Goal: Transaction & Acquisition: Subscribe to service/newsletter

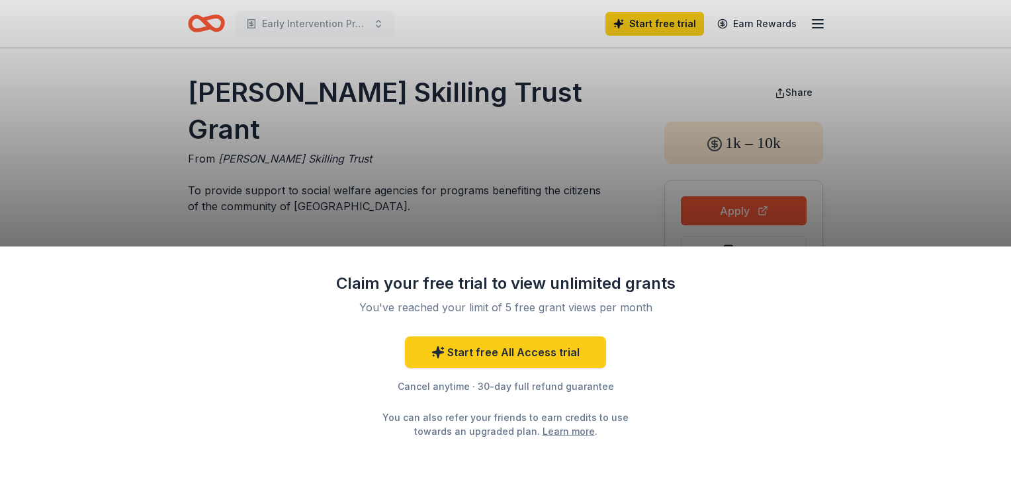
click at [770, 354] on div "Claim your free trial to view unlimited grants You've reached your limit of 5 f…" at bounding box center [505, 370] width 1011 height 247
click at [558, 140] on div "Claim your free trial to view unlimited grants You've reached your limit of 5 f…" at bounding box center [505, 246] width 1011 height 493
click at [584, 120] on div "Claim your free trial to view unlimited grants You've reached your limit of 5 f…" at bounding box center [505, 246] width 1011 height 493
click at [852, 280] on div "Claim your free trial to view unlimited grants You've reached your limit of 5 f…" at bounding box center [505, 370] width 1011 height 247
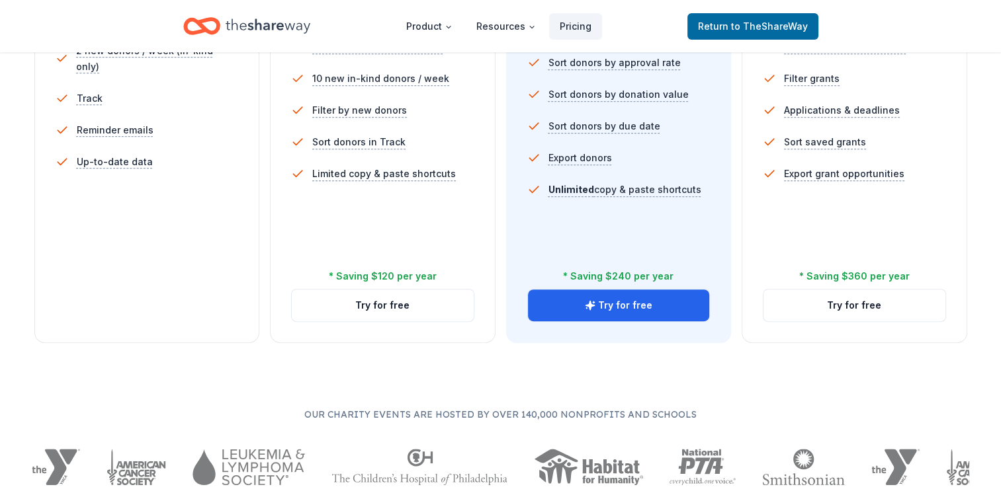
scroll to position [541, 0]
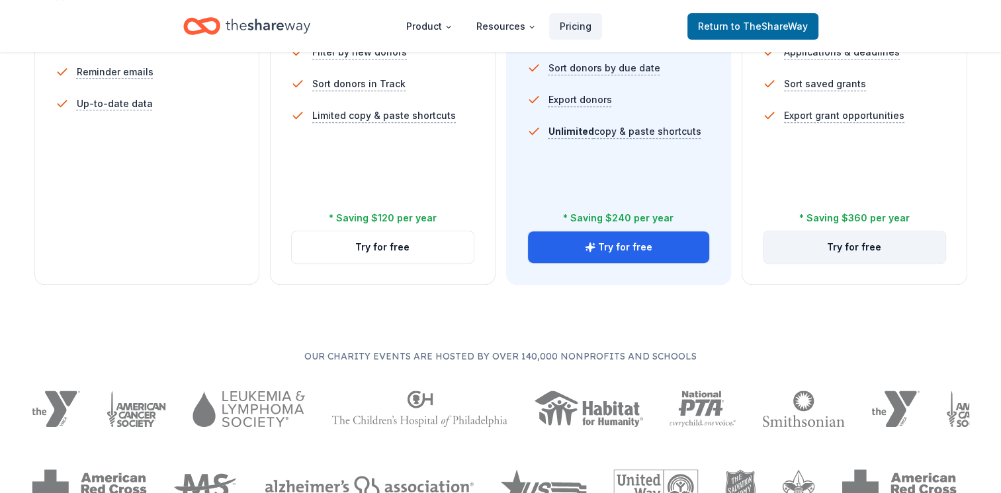
click at [847, 250] on button "Try for free" at bounding box center [854, 248] width 182 height 32
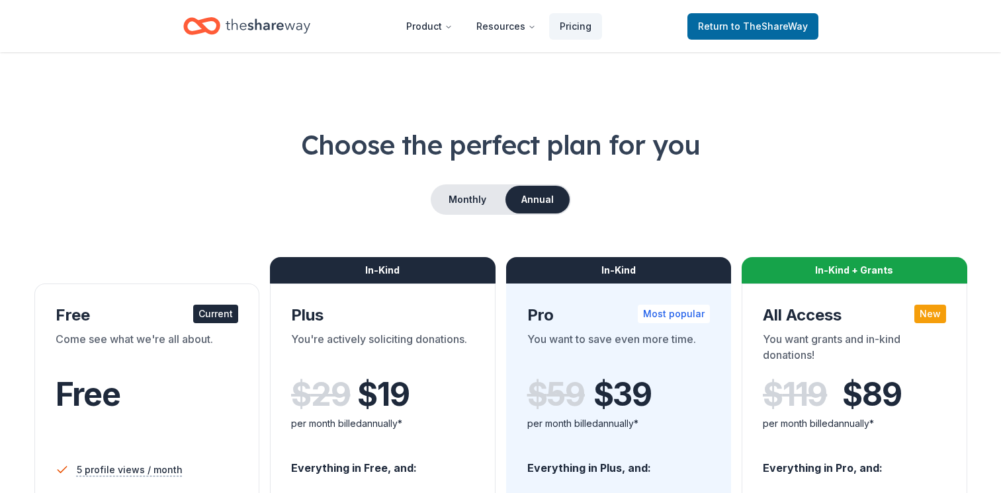
scroll to position [541, 0]
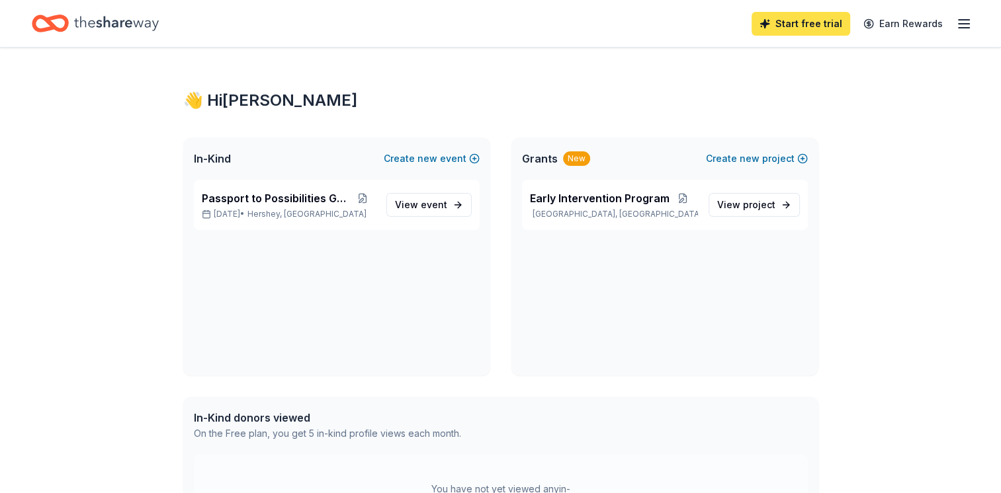
click at [804, 27] on link "Start free trial" at bounding box center [800, 24] width 99 height 24
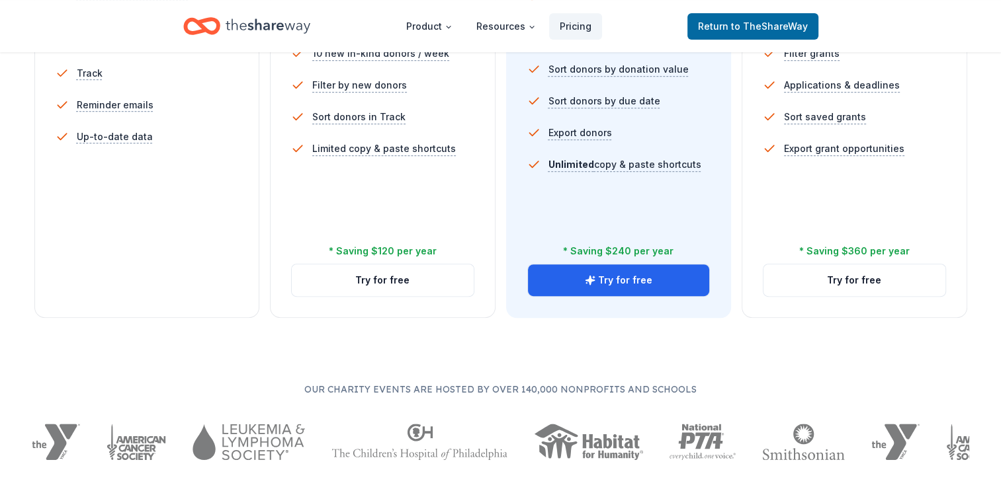
scroll to position [512, 0]
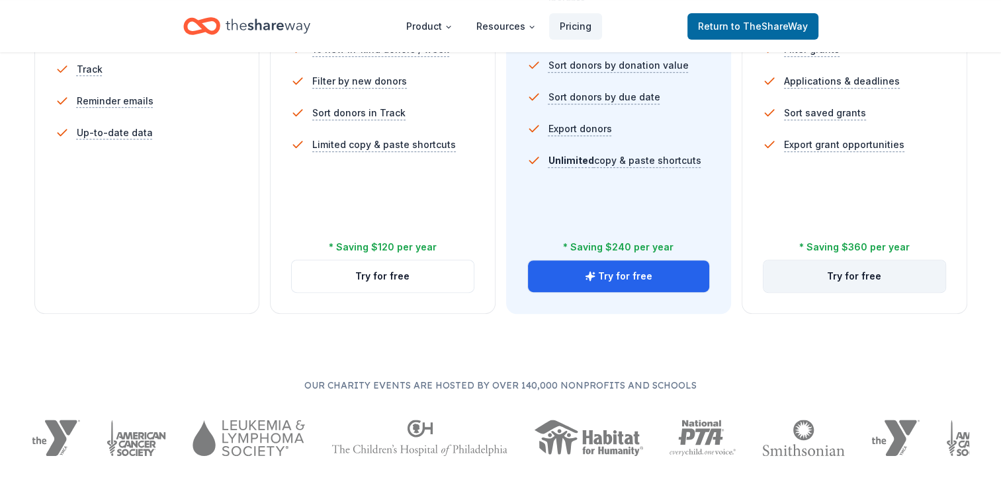
click at [854, 277] on button "Try for free" at bounding box center [854, 277] width 182 height 32
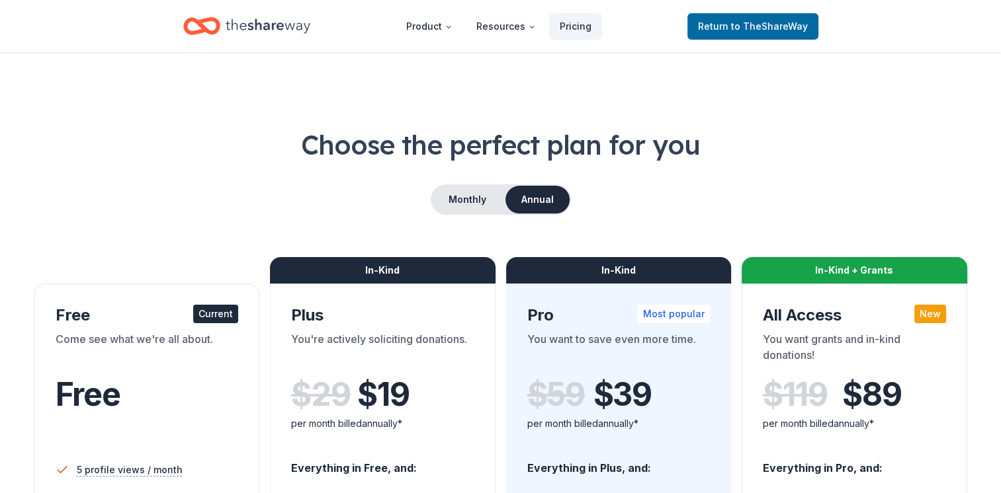
click at [251, 28] on icon "Home" at bounding box center [268, 26] width 85 height 27
click at [759, 22] on span "to TheShareWay" at bounding box center [769, 26] width 77 height 11
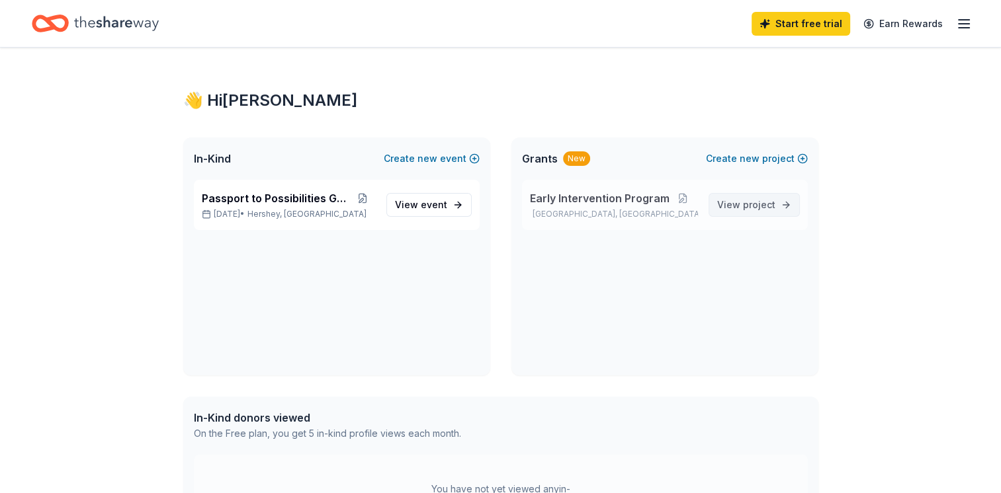
click at [755, 204] on span "project" at bounding box center [759, 204] width 32 height 11
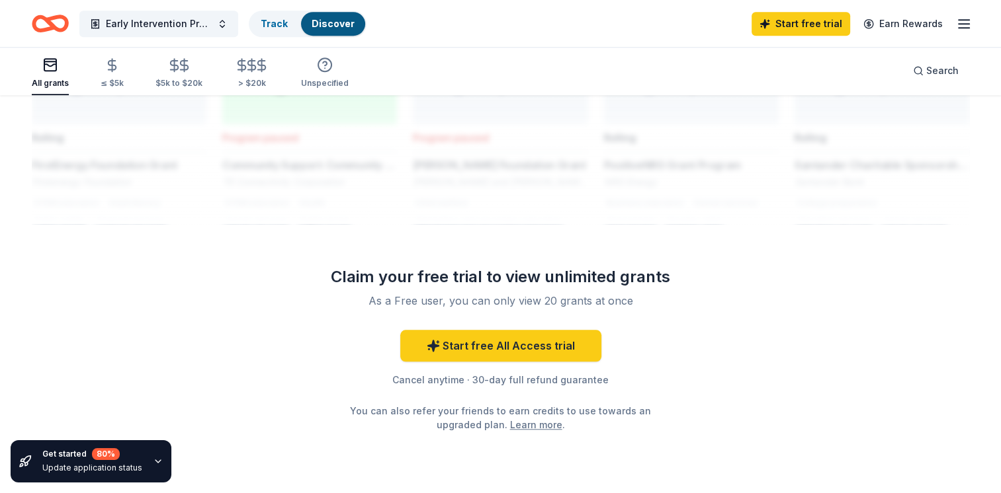
scroll to position [1138, 0]
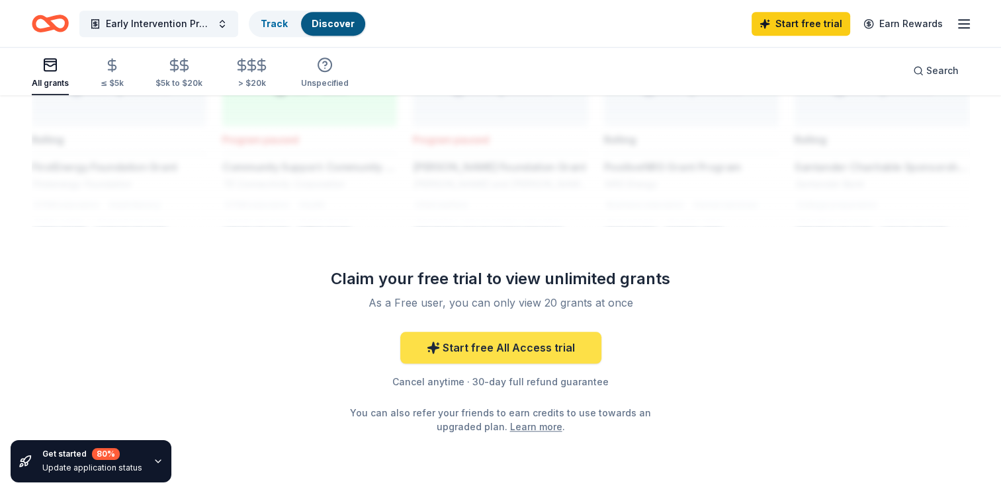
click at [495, 332] on link "Start free All Access trial" at bounding box center [500, 348] width 201 height 32
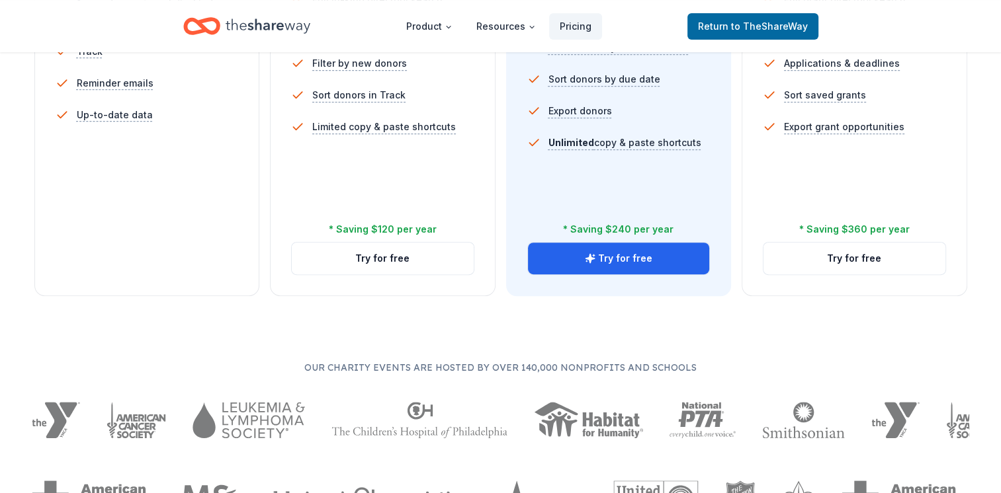
scroll to position [534, 0]
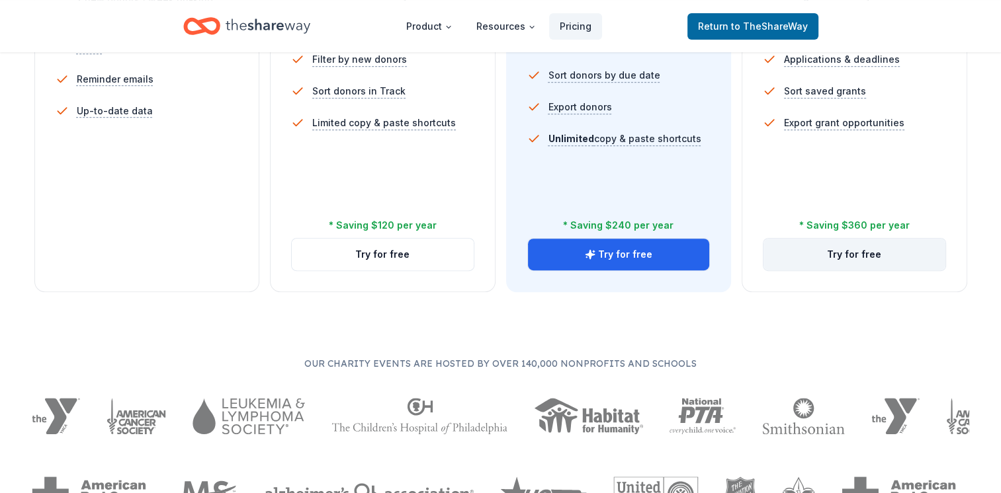
click at [881, 251] on button "Try for free" at bounding box center [854, 255] width 182 height 32
